Goal: Navigation & Orientation: Find specific page/section

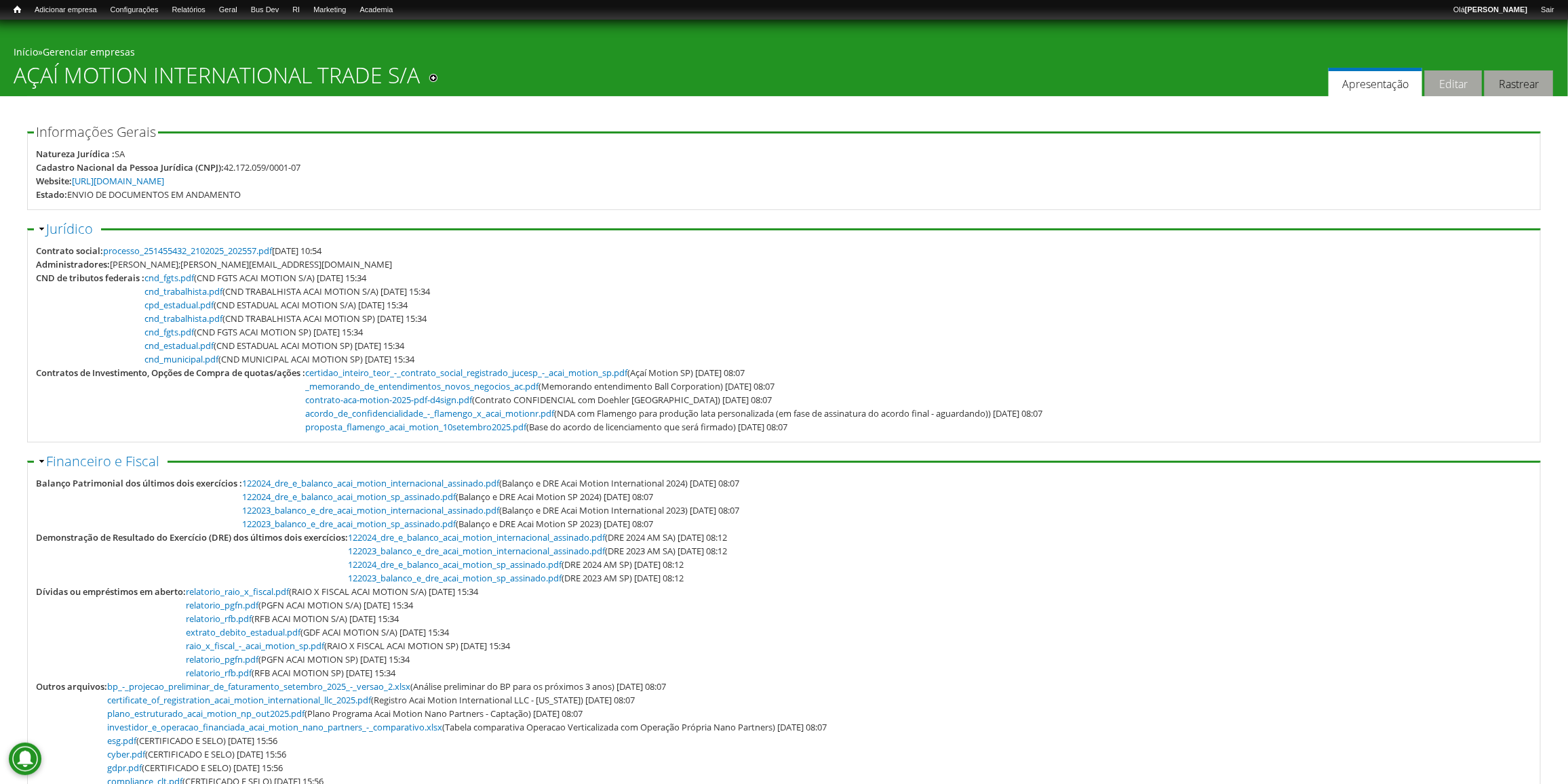
click at [1444, 85] on link "Editar" at bounding box center [1453, 84] width 57 height 26
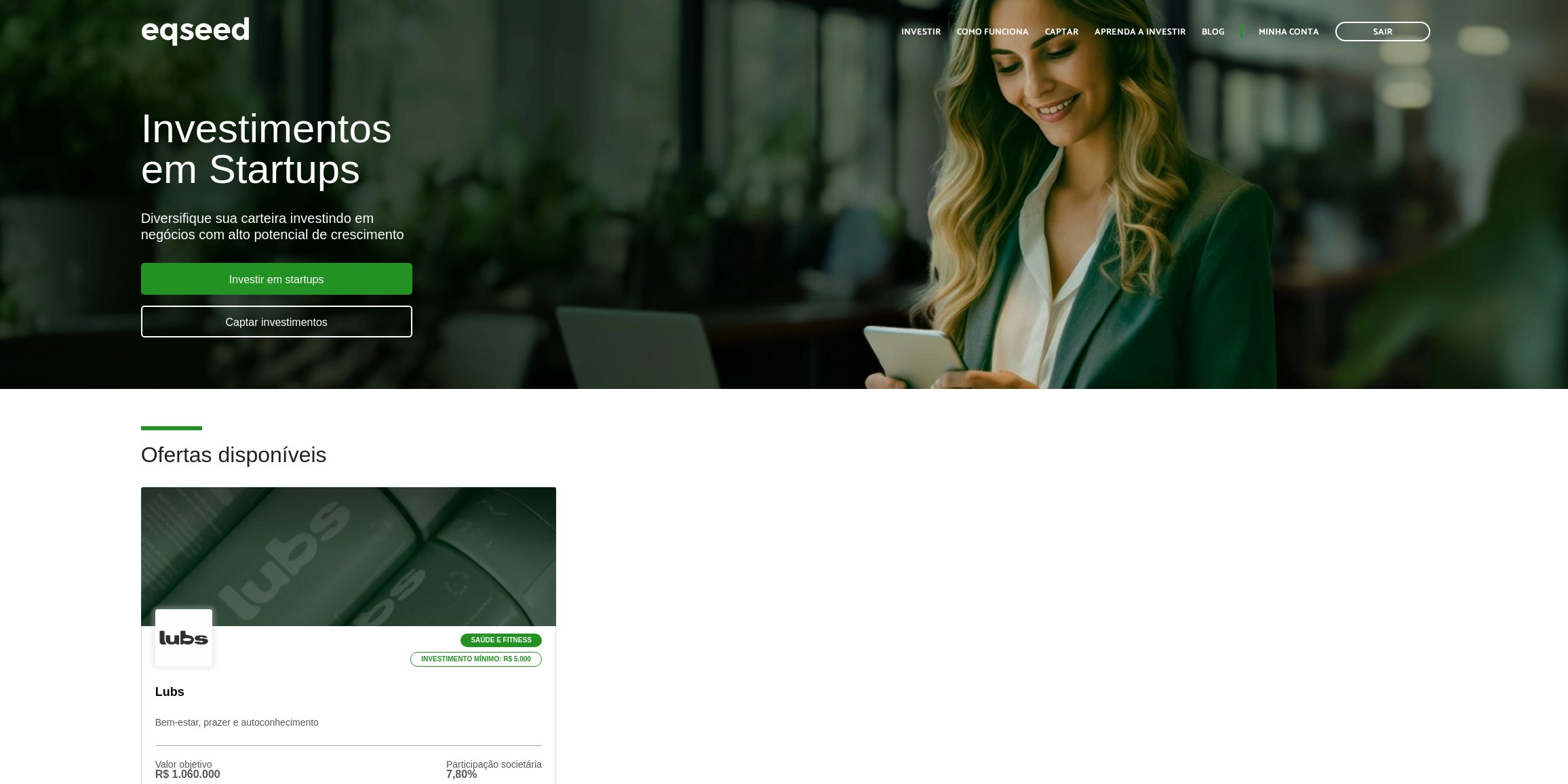
click at [1304, 29] on link "Minha conta" at bounding box center [1289, 32] width 60 height 9
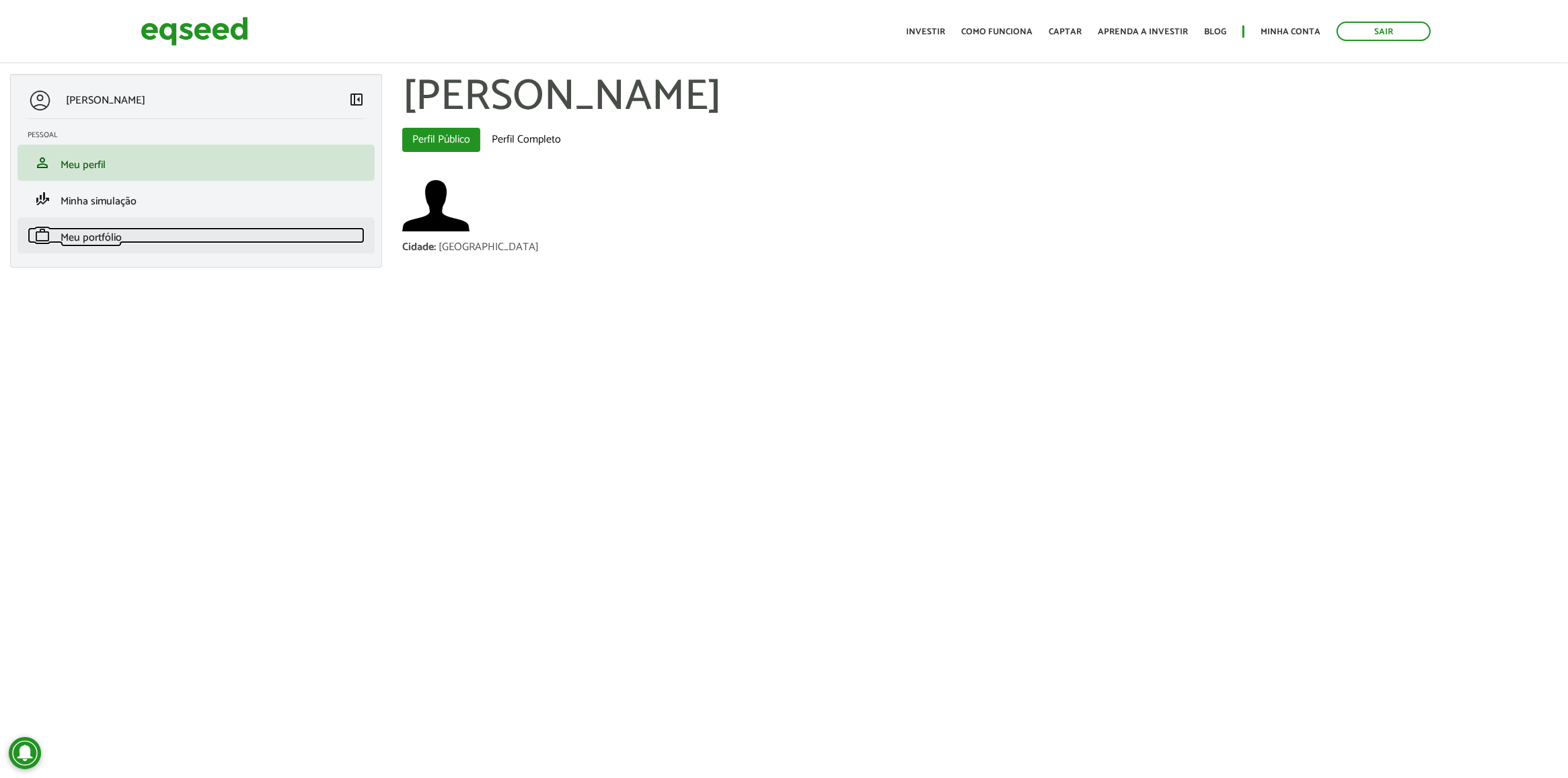
click at [185, 232] on link "work Meu portfólio" at bounding box center [196, 235] width 337 height 16
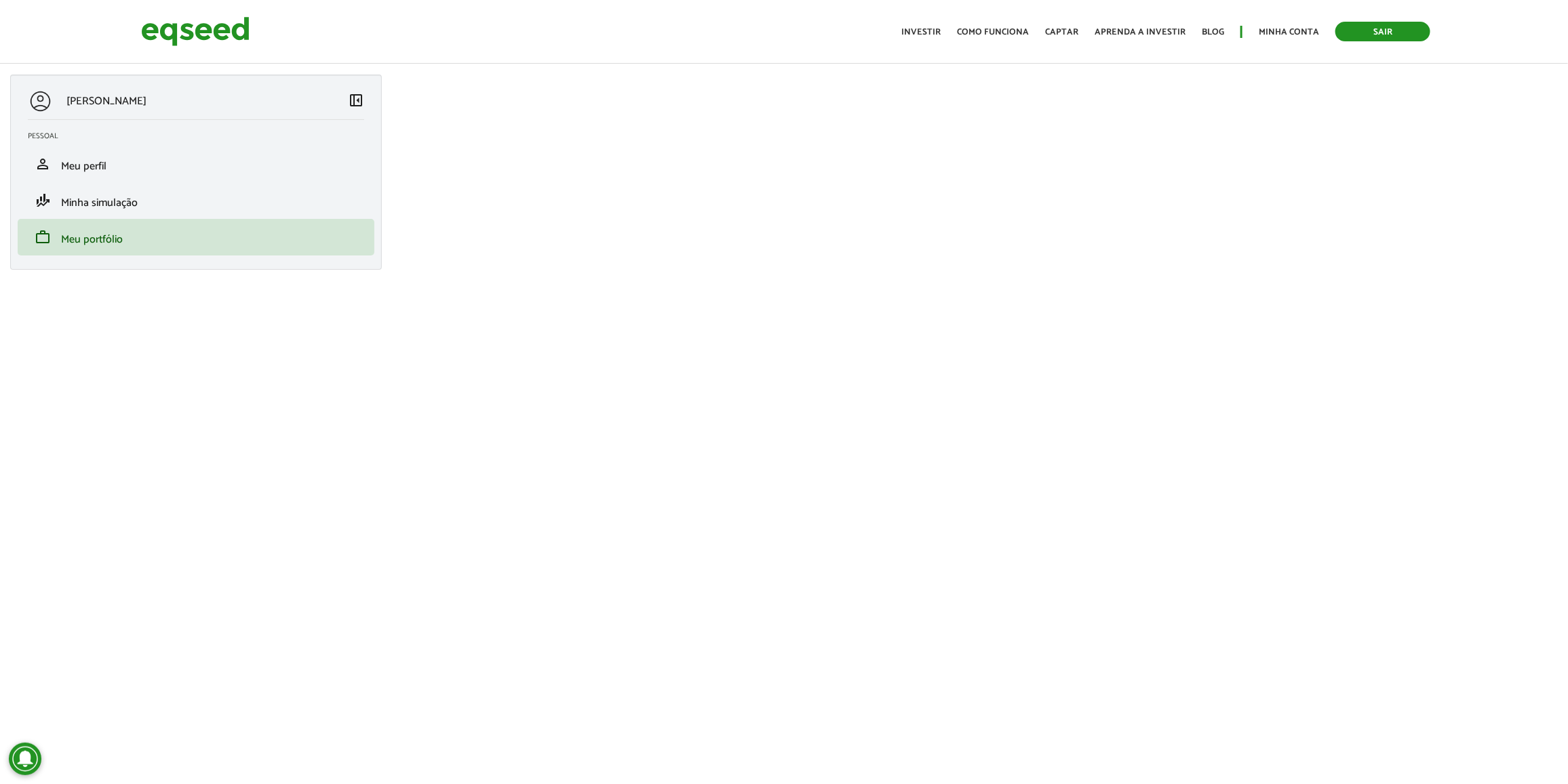
click at [1378, 26] on link "Sair" at bounding box center [1383, 31] width 95 height 20
